Goal: Information Seeking & Learning: Check status

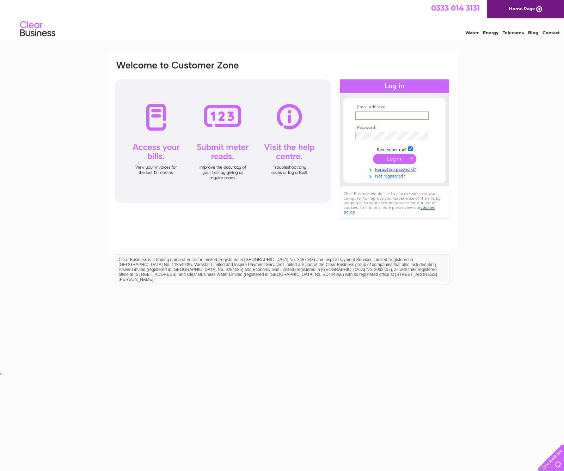
type input "[PERSON_NAME][EMAIL_ADDRESS][PERSON_NAME][DOMAIN_NAME]"
click at [404, 158] on input "submit" at bounding box center [394, 159] width 43 height 10
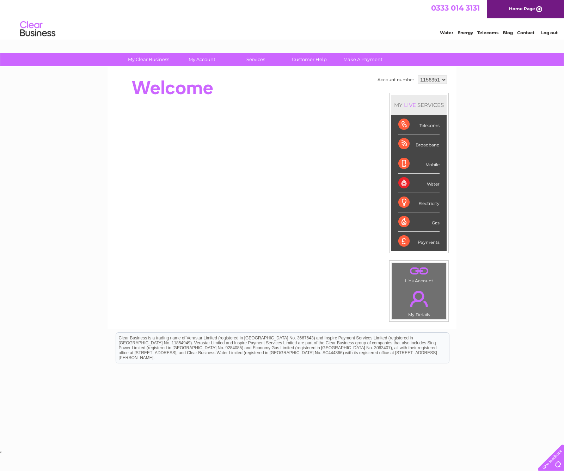
click at [433, 123] on div "Telecoms" at bounding box center [419, 124] width 41 height 19
click at [432, 127] on div "Telecoms" at bounding box center [419, 124] width 41 height 19
click at [405, 125] on div "Telecoms" at bounding box center [419, 124] width 41 height 19
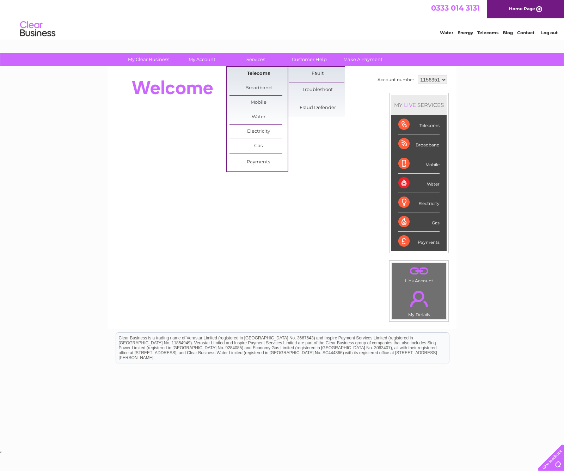
click at [258, 77] on link "Telecoms" at bounding box center [259, 74] width 58 height 14
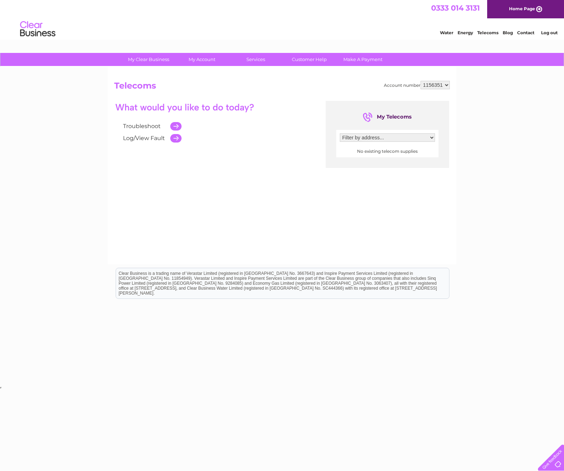
click at [334, 175] on div "Troubleshoot Log/View Fault My Telecoms Filter by address... No existing teleco…" at bounding box center [282, 170] width 336 height 138
click at [155, 62] on link "My Clear Business" at bounding box center [149, 59] width 58 height 13
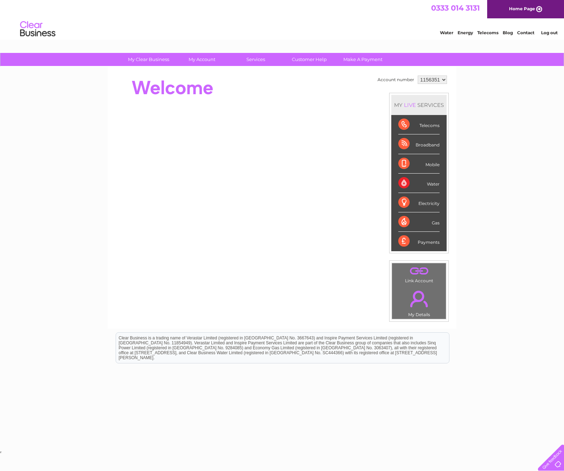
click at [197, 374] on html "Clear Business is a trading name of Verastar Limited (registered in [GEOGRAPHIC…" at bounding box center [282, 351] width 564 height 45
click at [467, 86] on div "My Clear Business Login Details My Details My Preferences Link Account My Accou…" at bounding box center [282, 251] width 564 height 396
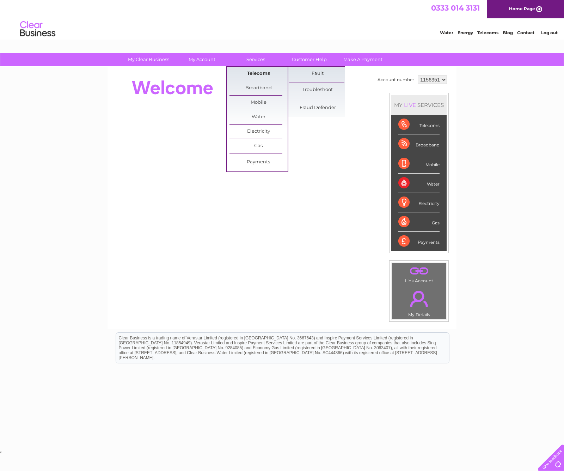
click at [262, 74] on link "Telecoms" at bounding box center [259, 74] width 58 height 14
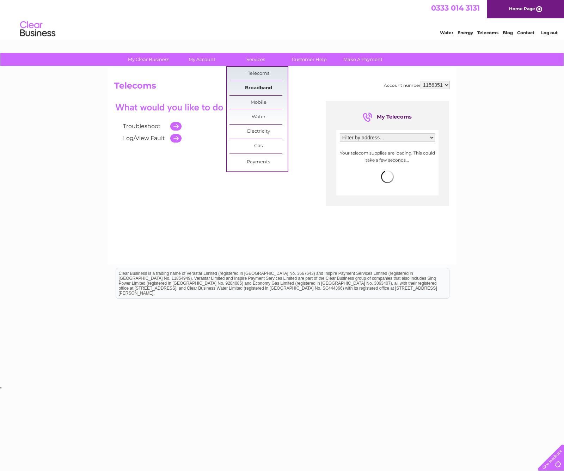
click at [261, 86] on link "Broadband" at bounding box center [259, 88] width 58 height 14
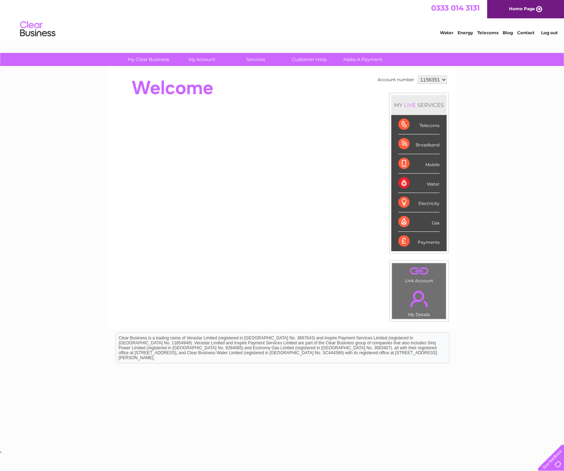
click at [512, 146] on div "My Clear Business Login Details My Details My Preferences Link Account My Accou…" at bounding box center [282, 251] width 564 height 396
click at [310, 59] on link "Customer Help" at bounding box center [309, 59] width 58 height 13
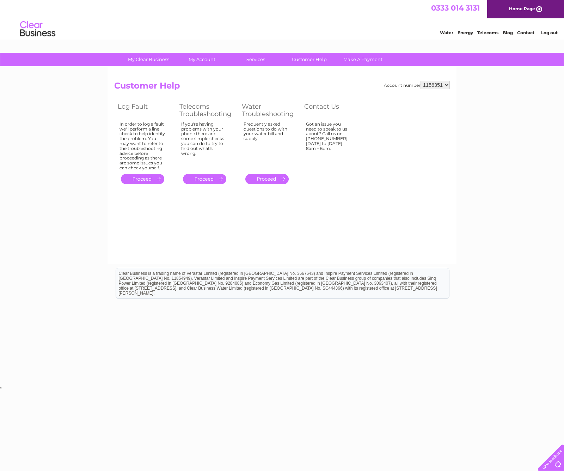
click at [292, 158] on td "Frequently asked questions to do with your water bill and supply." at bounding box center [269, 146] width 62 height 52
click at [205, 176] on link "." at bounding box center [204, 179] width 43 height 10
click at [145, 174] on link "." at bounding box center [142, 179] width 43 height 10
